Goal: Task Accomplishment & Management: Manage account settings

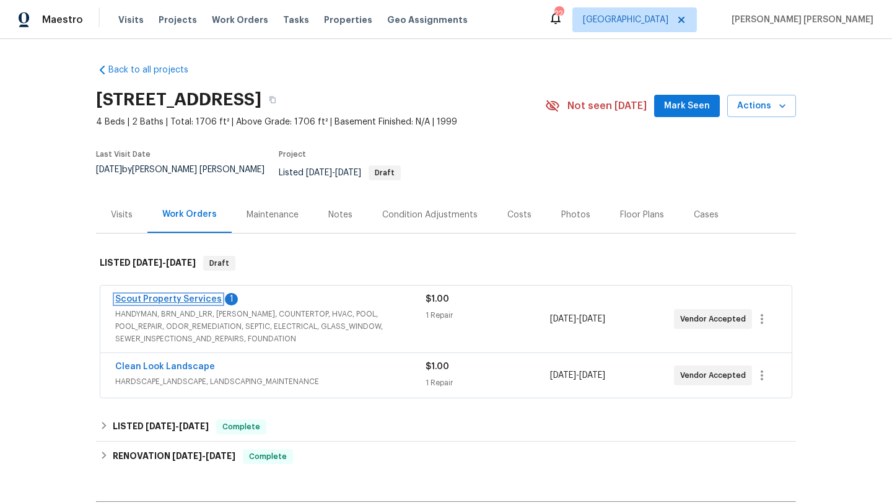
click at [196, 295] on link "Scout Property Services" at bounding box center [168, 299] width 107 height 9
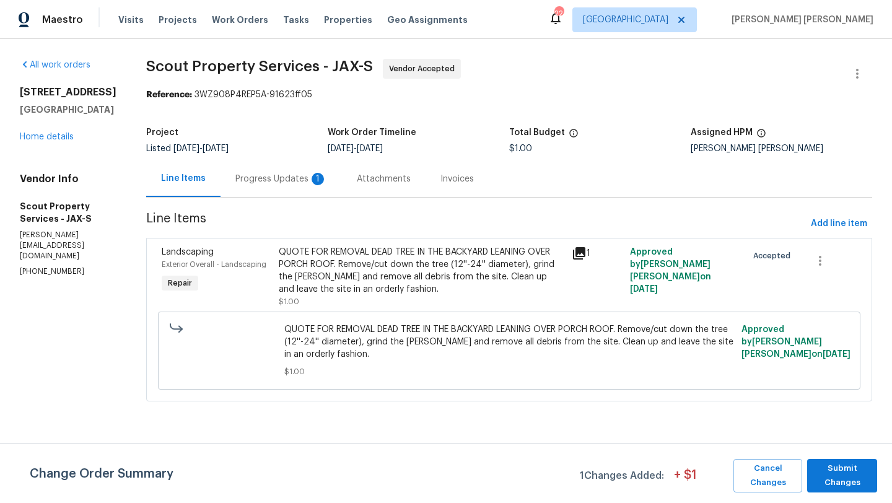
click at [280, 191] on div "Progress Updates 1" at bounding box center [281, 179] width 121 height 37
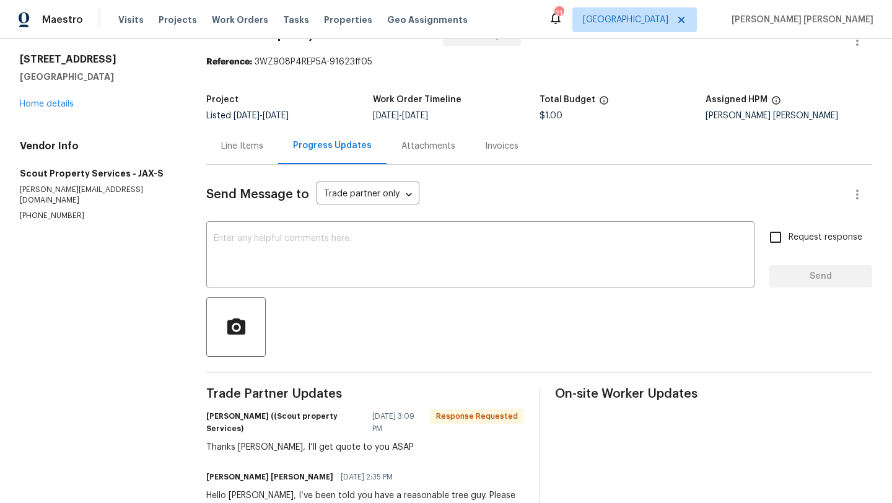
scroll to position [34, 0]
